Goal: Transaction & Acquisition: Book appointment/travel/reservation

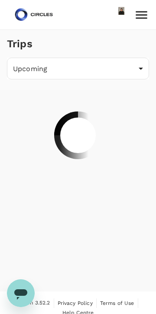
click at [21, 299] on icon "Open messaging window" at bounding box center [21, 293] width 16 height 16
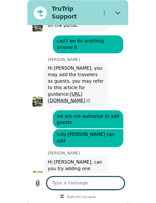
scroll to position [4311, 0]
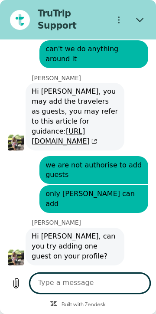
click at [142, 20] on button "Close" at bounding box center [140, 20] width 20 height 20
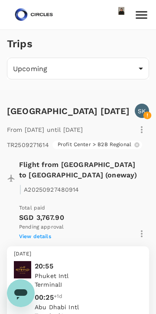
click at [22, 295] on icon "Open messaging window" at bounding box center [20, 294] width 13 height 10
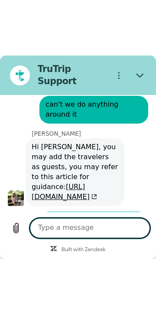
scroll to position [4422, 0]
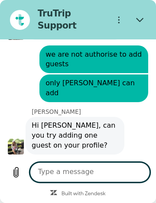
click at [120, 17] on icon "Options menu" at bounding box center [119, 20] width 8 height 8
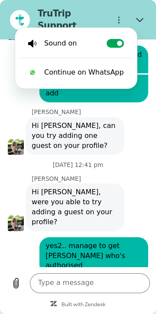
scroll to position [4311, 0]
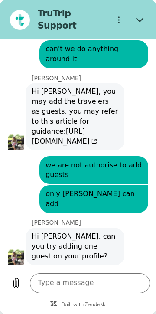
click at [146, 18] on button "Close" at bounding box center [140, 20] width 20 height 20
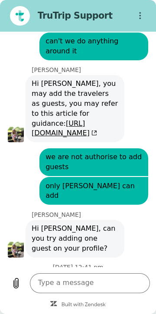
type textarea "x"
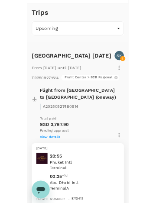
scroll to position [0, 0]
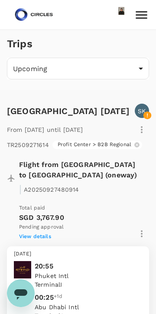
click at [144, 11] on icon at bounding box center [141, 15] width 11 height 8
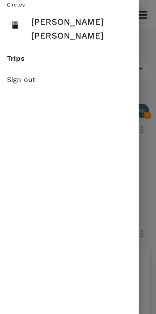
click at [101, 53] on span "Trips" at bounding box center [69, 58] width 125 height 10
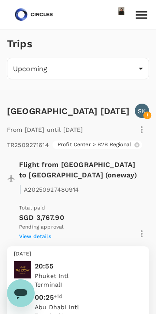
click at [27, 19] on img at bounding box center [34, 14] width 40 height 19
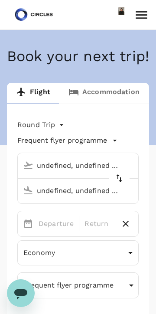
type input "undefined, undefined (any)"
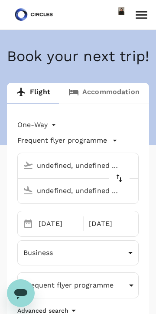
type textarea "x"
type input "oneway"
type input "Singapore Changi (SIN)"
type input "[GEOGRAPHIC_DATA], [GEOGRAPHIC_DATA] (any)"
type input "business"
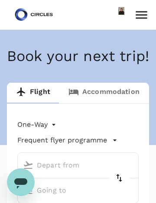
type input "[GEOGRAPHIC_DATA], [GEOGRAPHIC_DATA] (any)"
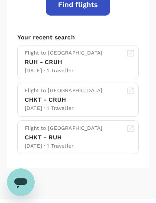
scroll to position [421, 0]
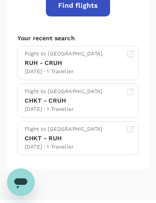
click at [120, 76] on div "Flight to [GEOGRAPHIC_DATA] RUH - CRUH [DATE] · 1 Traveller" at bounding box center [80, 63] width 110 height 26
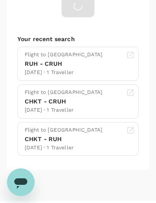
type textarea "x"
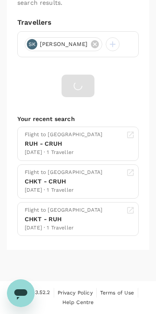
scroll to position [357, 0]
